Goal: Obtain resource: Obtain resource

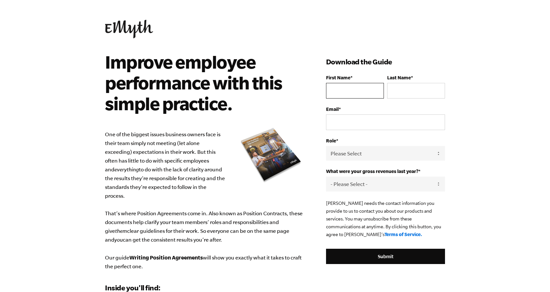
click at [358, 95] on input "First Name *" at bounding box center [355, 91] width 58 height 16
type input "[PERSON_NAME]"
type input "Fair"
type input "bfair@hcb1884.com"
drag, startPoint x: 358, startPoint y: 94, endPoint x: 227, endPoint y: 48, distance: 139.2
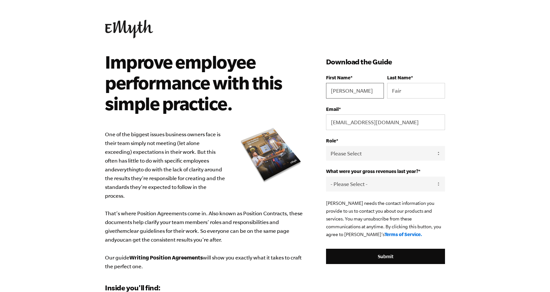
click at [227, 48] on body "Our website stores cookies on your computer. These cookies help us know you whe…" at bounding box center [275, 146] width 550 height 292
type input "Aliceson"
type input "Peralta"
type input "aperalta@hcb1884.com"
click at [358, 160] on select "Please Select Owner Partner / Co-Owner Executive Employee / Other" at bounding box center [385, 153] width 119 height 15
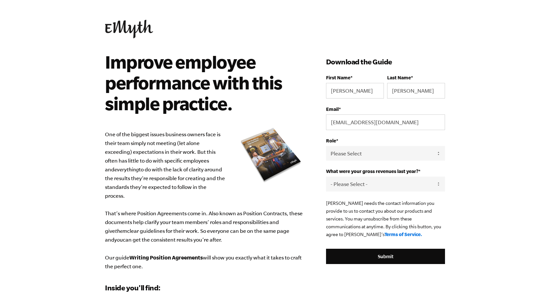
select select "Employee / Other"
click at [326, 146] on select "Please Select Owner Partner / Co-Owner Executive Employee / Other" at bounding box center [385, 153] width 119 height 15
click at [369, 179] on select "- Please Select - 0-75K 76-150K 151-275K 276-500K 501-750K 751-1M 1-2.5M 2.5-5M…" at bounding box center [385, 184] width 119 height 15
select select "1-2.5M"
click at [326, 177] on select "- Please Select - 0-75K 76-150K 151-275K 276-500K 501-750K 751-1M 1-2.5M 2.5-5M…" at bounding box center [385, 184] width 119 height 15
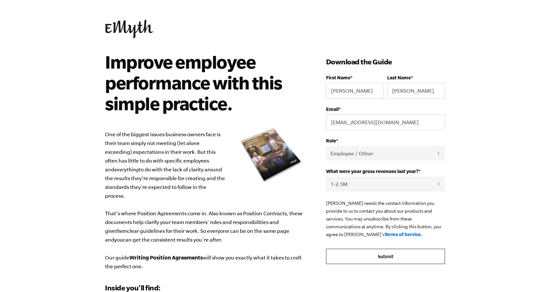
click at [399, 254] on input "Submit" at bounding box center [385, 257] width 119 height 16
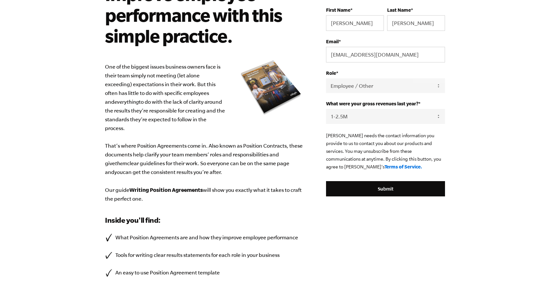
scroll to position [68, 0]
